Goal: Information Seeking & Learning: Find specific fact

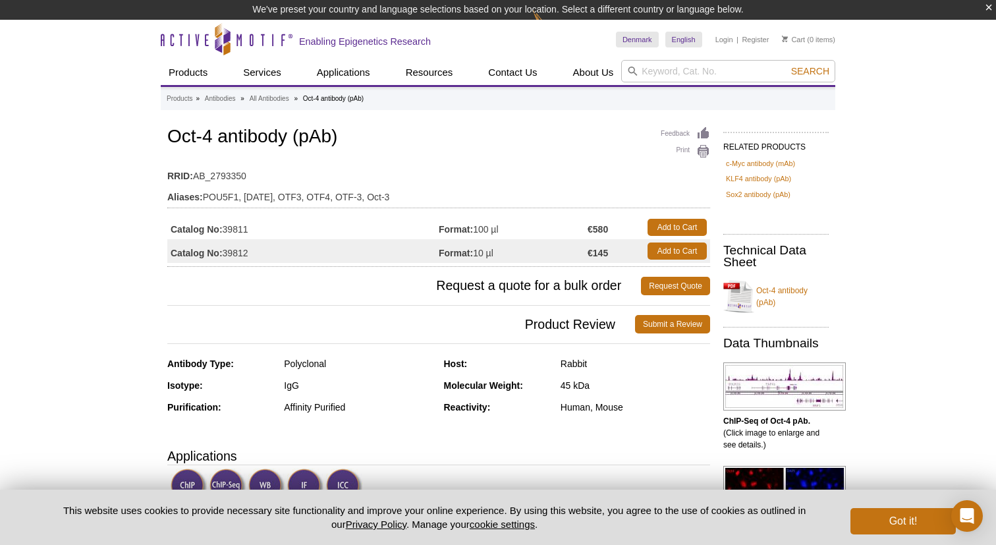
click at [325, 156] on div "Feedback Print Oct-4 antibody (pAb) RRID: AB_2793350 Aliases: POU5F1, OCT3, OTF…" at bounding box center [438, 195] width 543 height 143
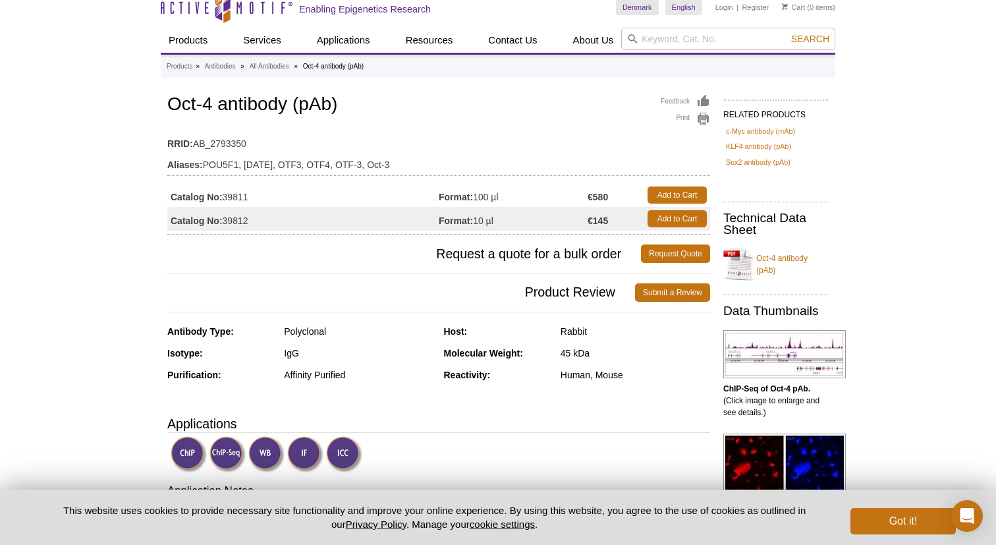
scroll to position [13, 0]
click at [238, 194] on td "Catalog No: 39811" at bounding box center [302, 194] width 271 height 24
copy td "39811"
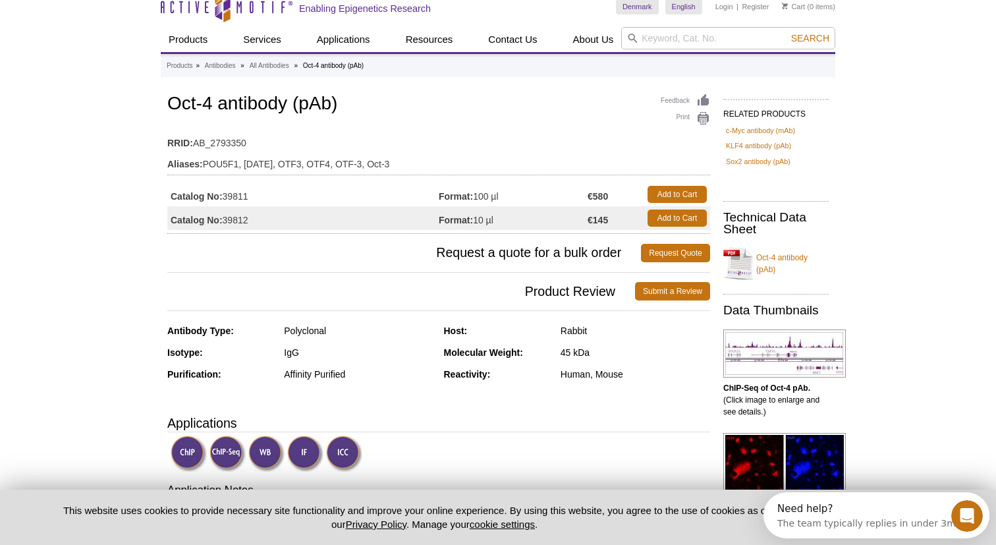
scroll to position [0, 0]
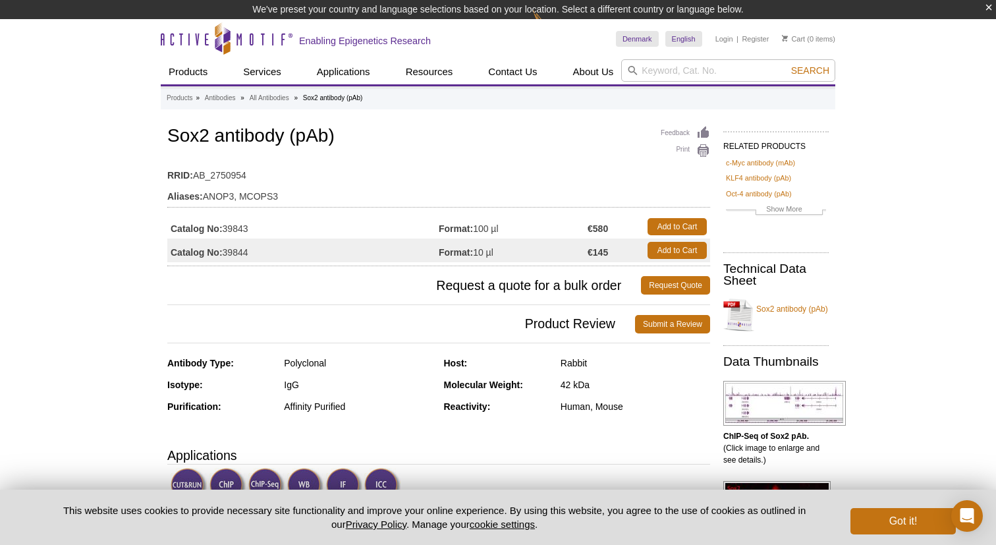
click at [237, 227] on td "Catalog No: 39843" at bounding box center [302, 227] width 271 height 24
